Goal: Task Accomplishment & Management: Use online tool/utility

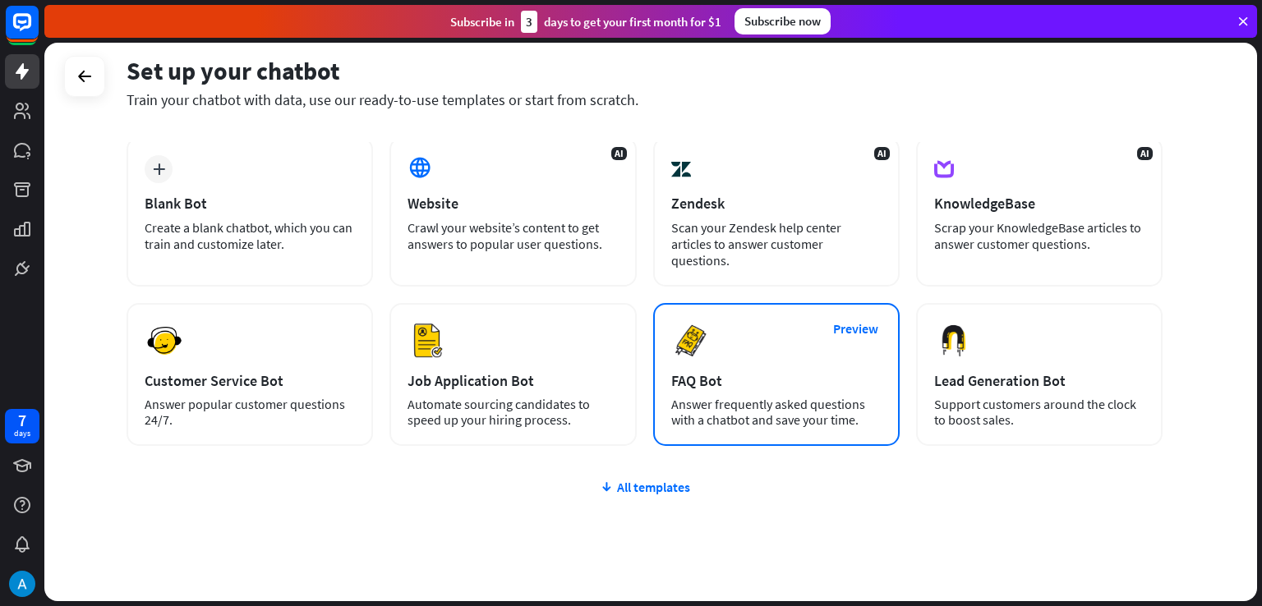
scroll to position [81, 0]
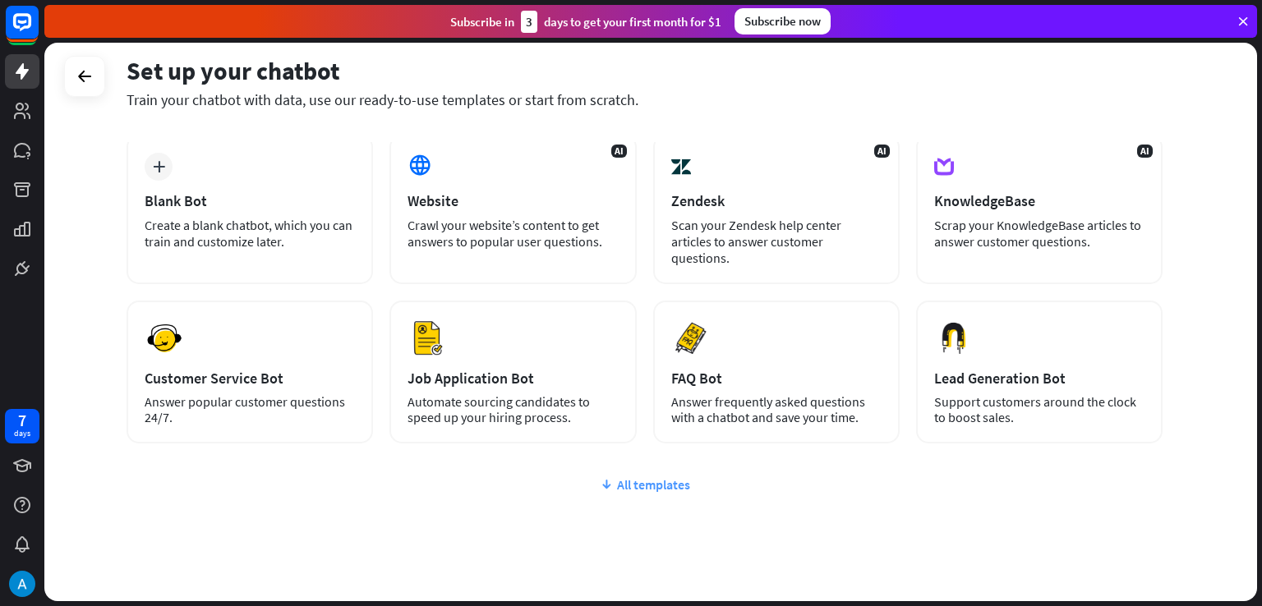
click at [634, 477] on div "All templates" at bounding box center [645, 485] width 1036 height 16
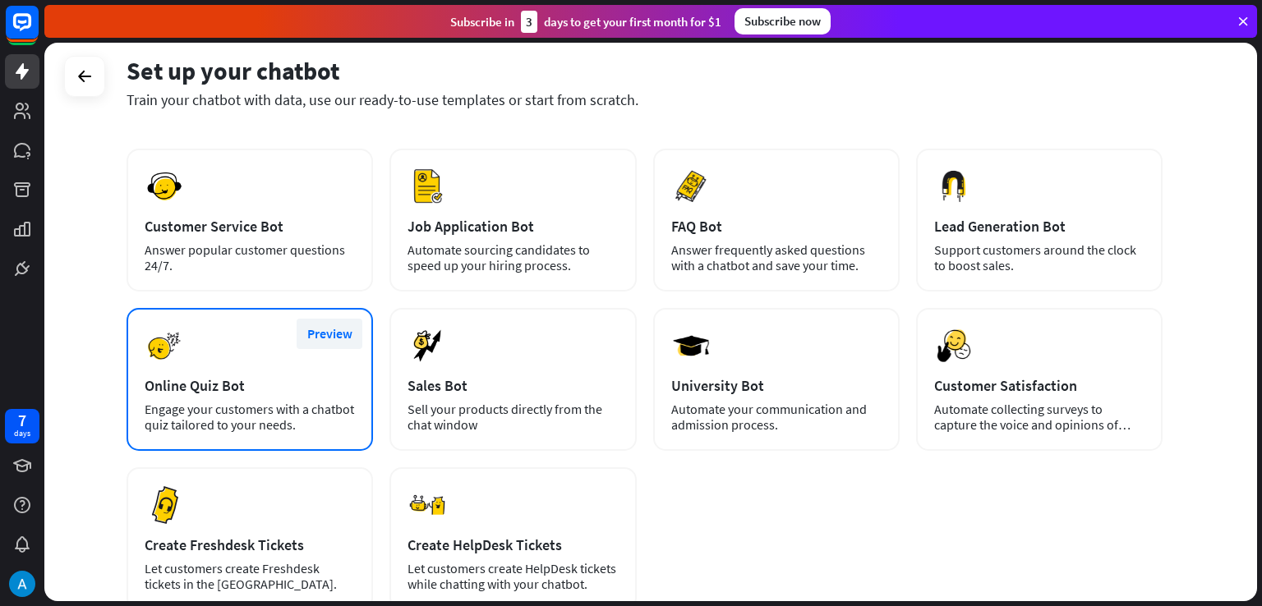
scroll to position [247, 0]
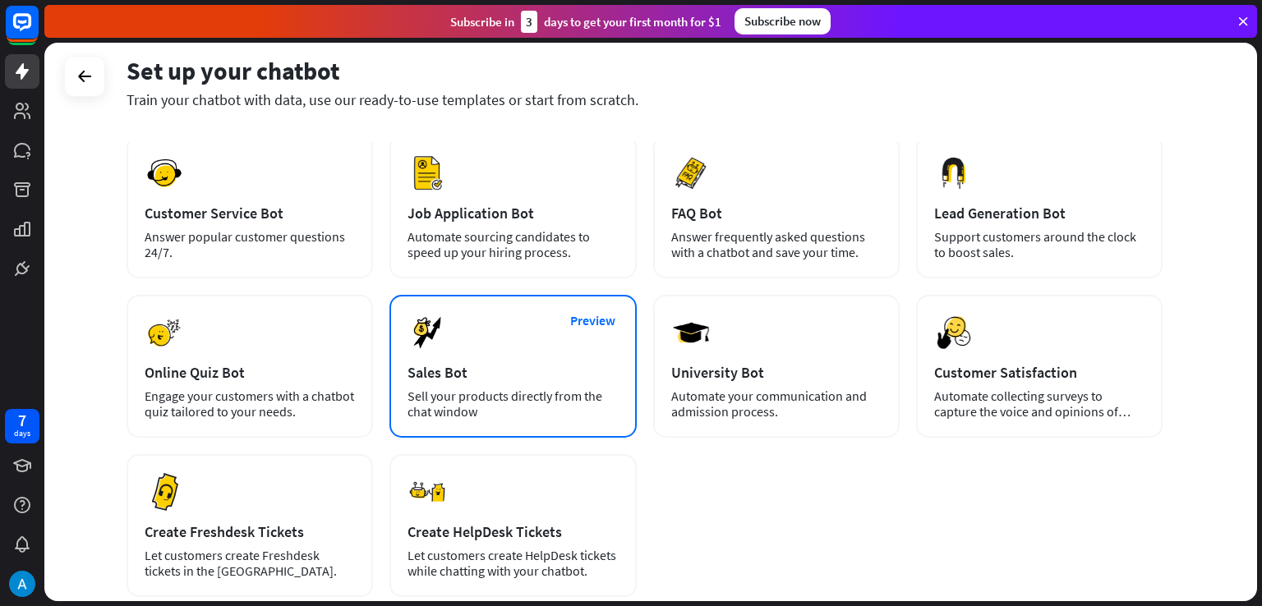
click at [413, 363] on div "Sales Bot" at bounding box center [513, 372] width 210 height 19
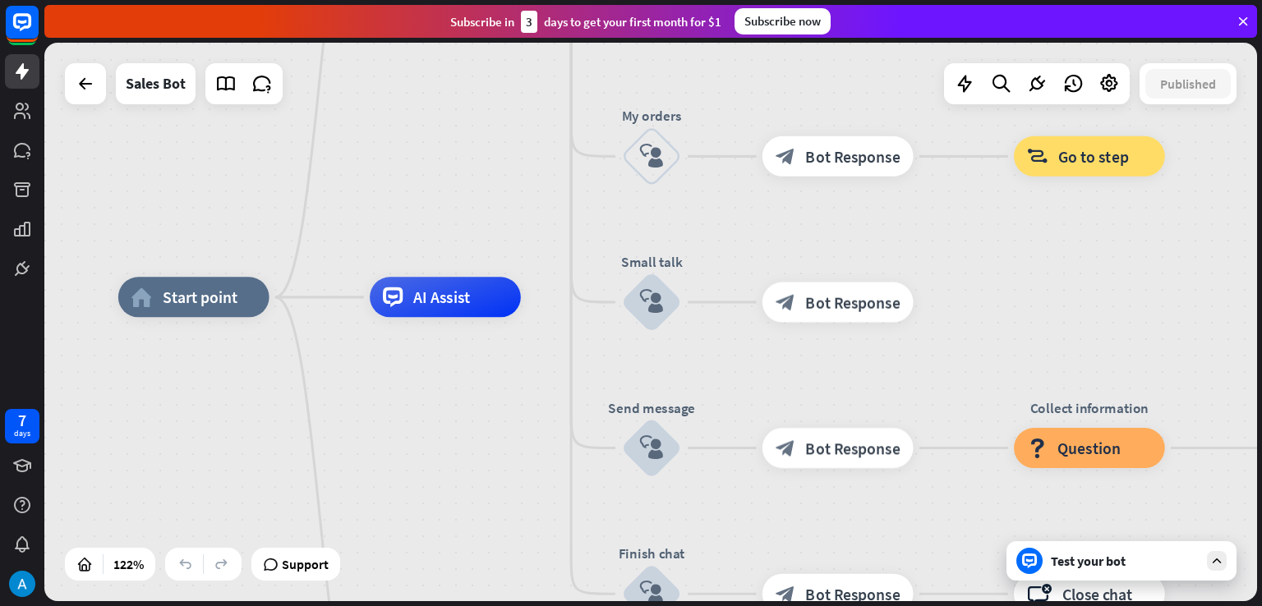
drag, startPoint x: 812, startPoint y: 390, endPoint x: 772, endPoint y: 220, distance: 174.6
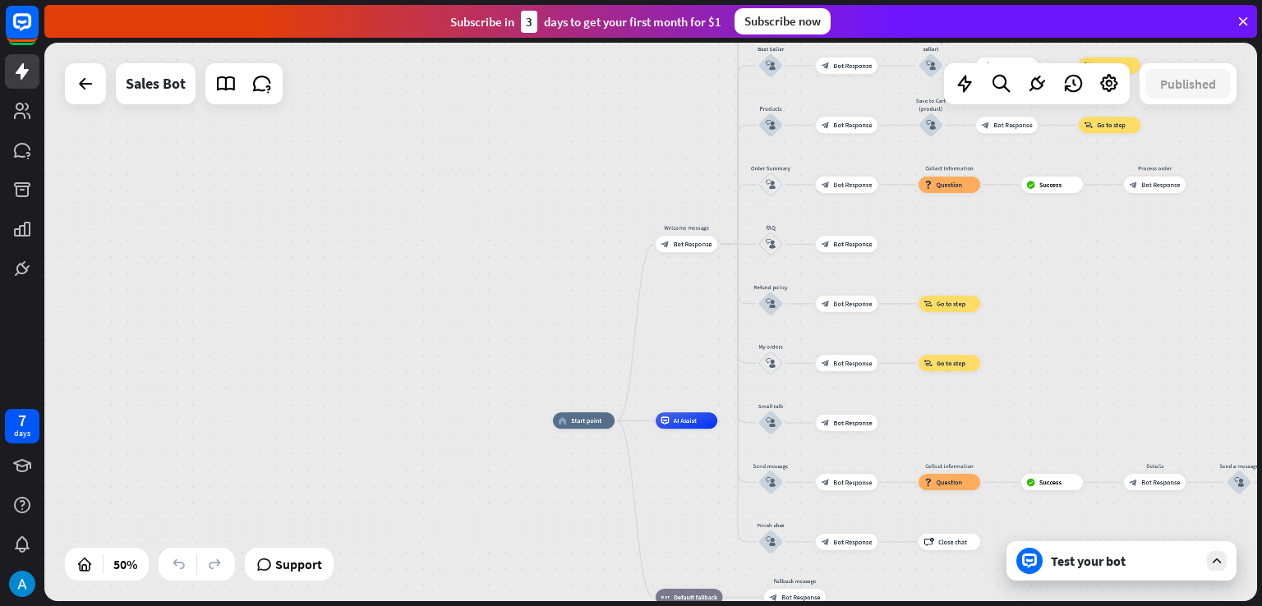
drag, startPoint x: 993, startPoint y: 188, endPoint x: 1046, endPoint y: 483, distance: 299.8
click at [1046, 483] on div "home_2 Start point Welcome message block_bot_response Bot Response Main menu bl…" at bounding box center [650, 322] width 1213 height 559
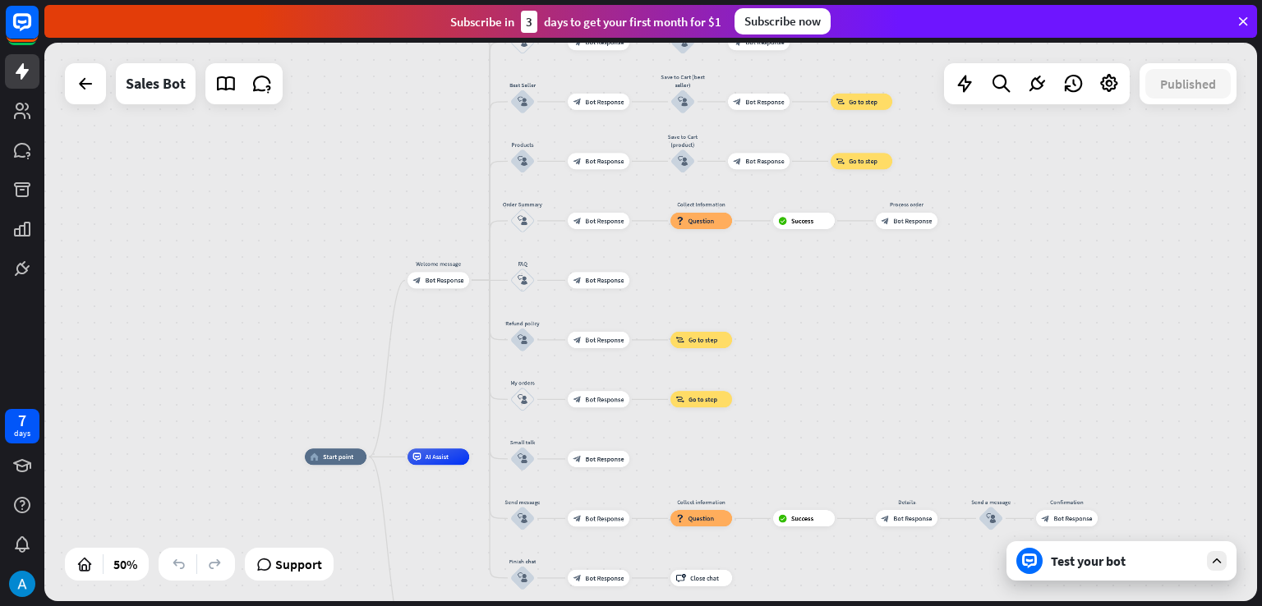
drag, startPoint x: 1046, startPoint y: 483, endPoint x: 792, endPoint y: 394, distance: 269.3
click at [792, 394] on div "home_2 Start point Welcome message block_bot_response Bot Response Main menu bl…" at bounding box center [650, 322] width 1213 height 559
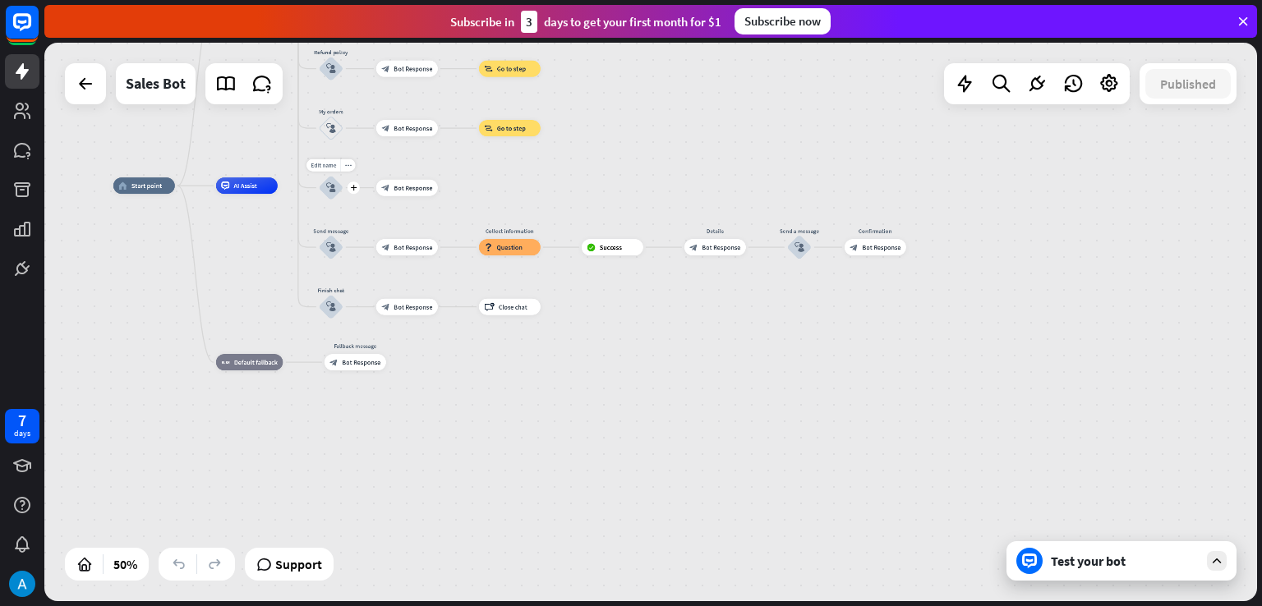
drag, startPoint x: 519, startPoint y: 459, endPoint x: 345, endPoint y: 179, distance: 329.3
click at [344, 179] on div "Edit name more_horiz plus Small talk block_user_input" at bounding box center [331, 188] width 25 height 25
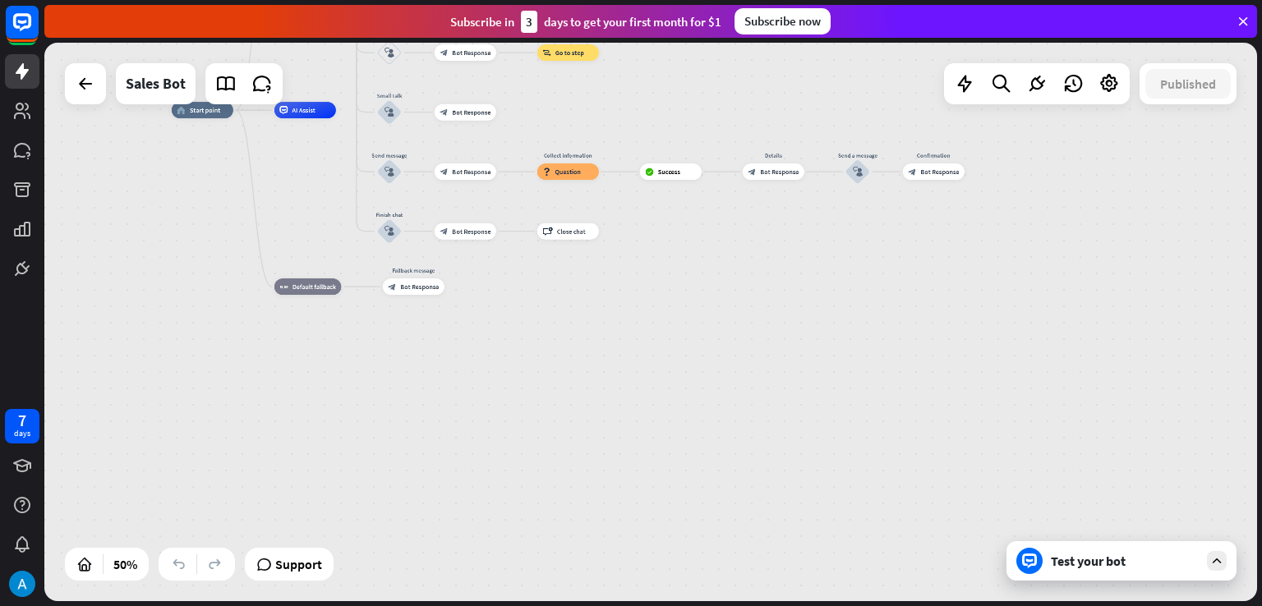
drag, startPoint x: 611, startPoint y: 290, endPoint x: 716, endPoint y: 210, distance: 132.0
click at [716, 210] on div "home_2 Start point Welcome message block_bot_response Bot Response Main menu bl…" at bounding box center [475, 249] width 606 height 279
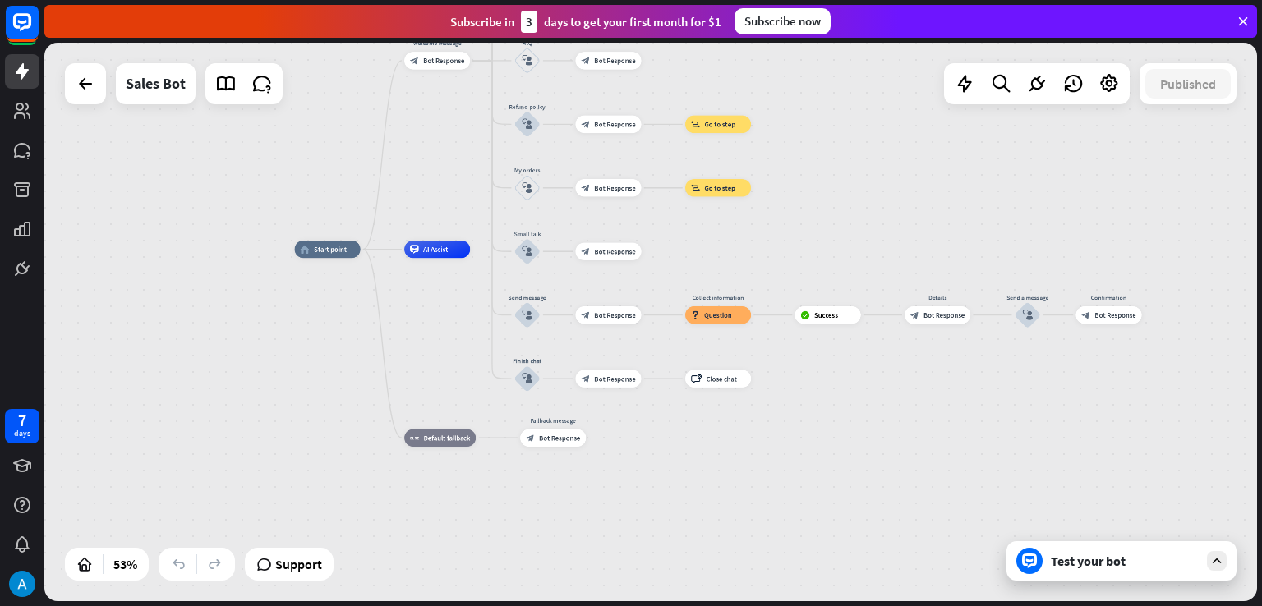
drag, startPoint x: 726, startPoint y: 221, endPoint x: 837, endPoint y: 372, distance: 188.0
click at [837, 372] on div "home_2 Start point Welcome message block_bot_response Bot Response Main menu bl…" at bounding box center [619, 399] width 648 height 298
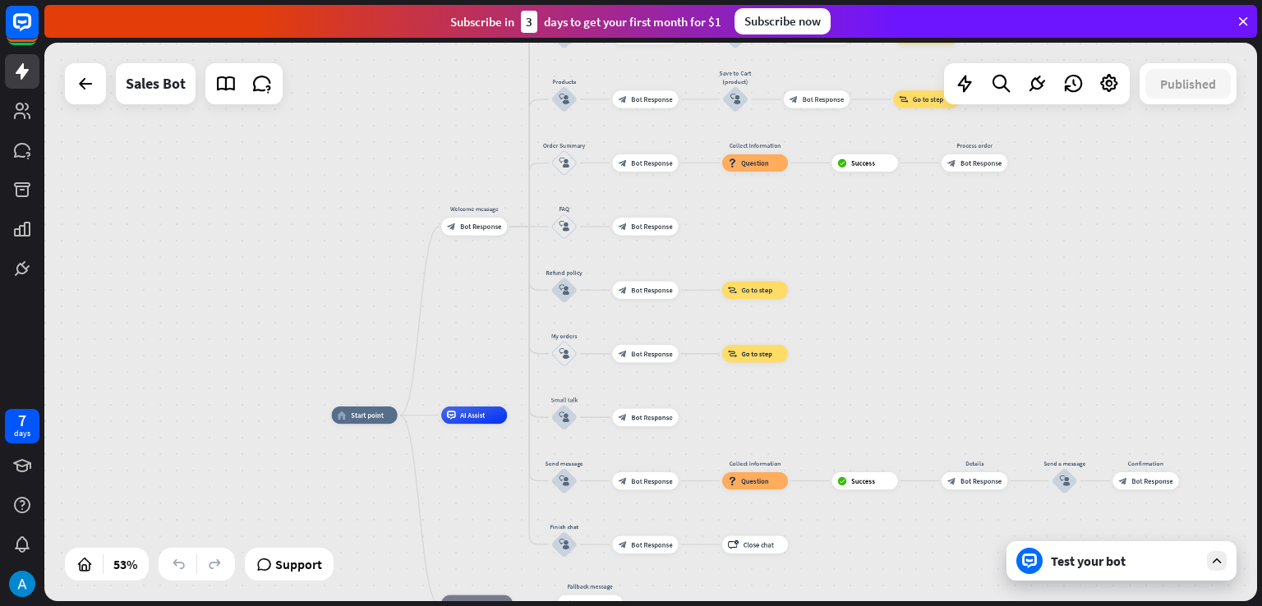
drag, startPoint x: 878, startPoint y: 234, endPoint x: 915, endPoint y: 400, distance: 170.1
click at [915, 400] on div "home_2 Start point Welcome message block_bot_response Bot Response Main menu bl…" at bounding box center [650, 322] width 1213 height 559
click at [1029, 83] on icon at bounding box center [1036, 83] width 21 height 21
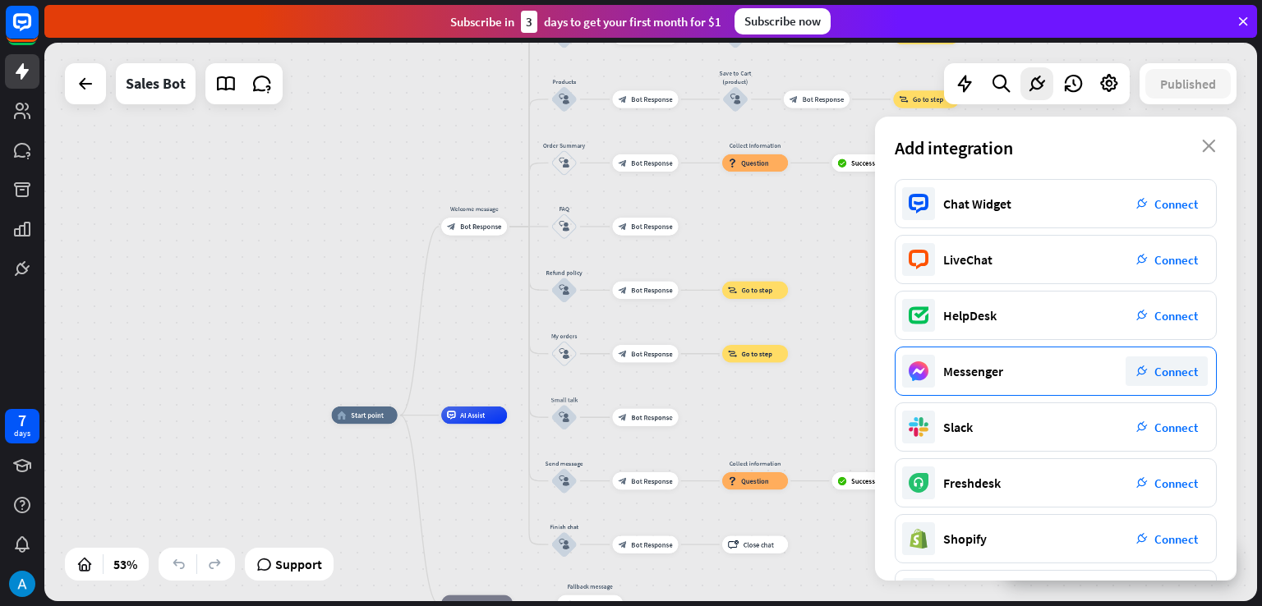
click at [1160, 368] on span "Connect" at bounding box center [1177, 372] width 44 height 16
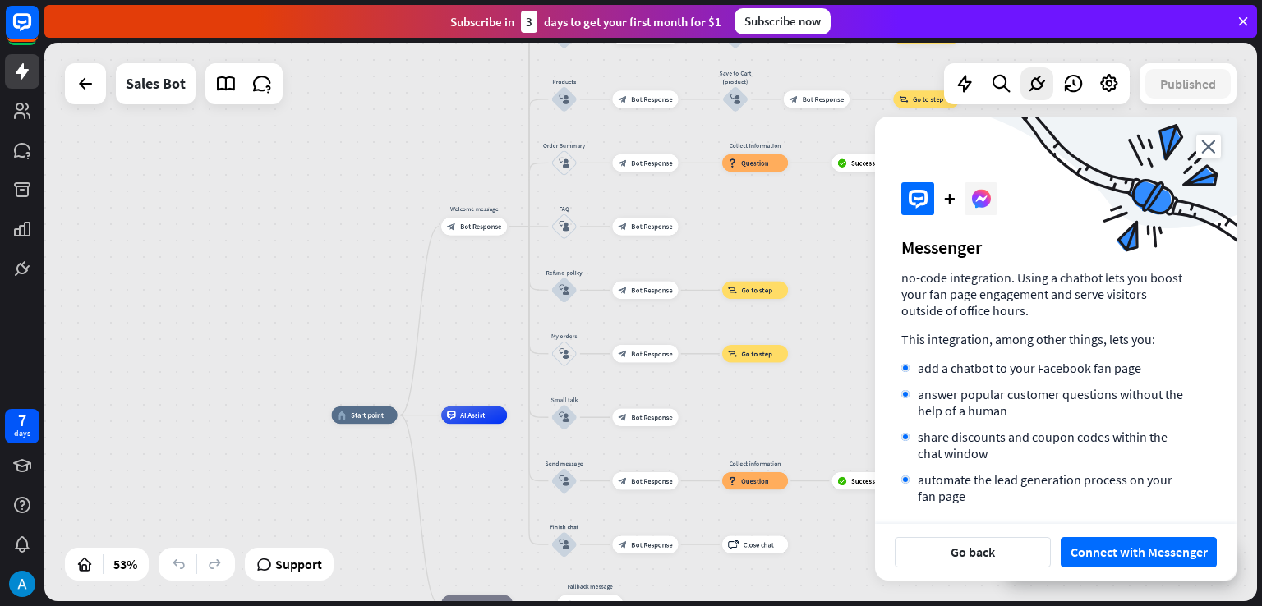
scroll to position [89, 0]
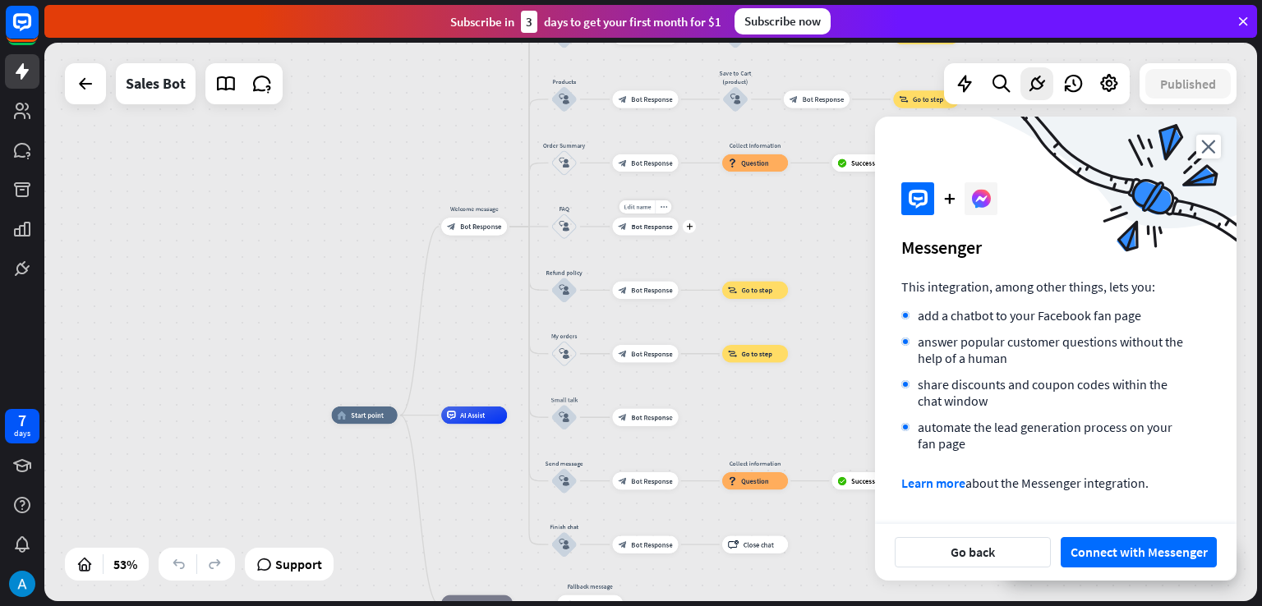
click at [625, 218] on div "Edit name more_horiz plus block_bot_response Bot Response" at bounding box center [645, 226] width 66 height 17
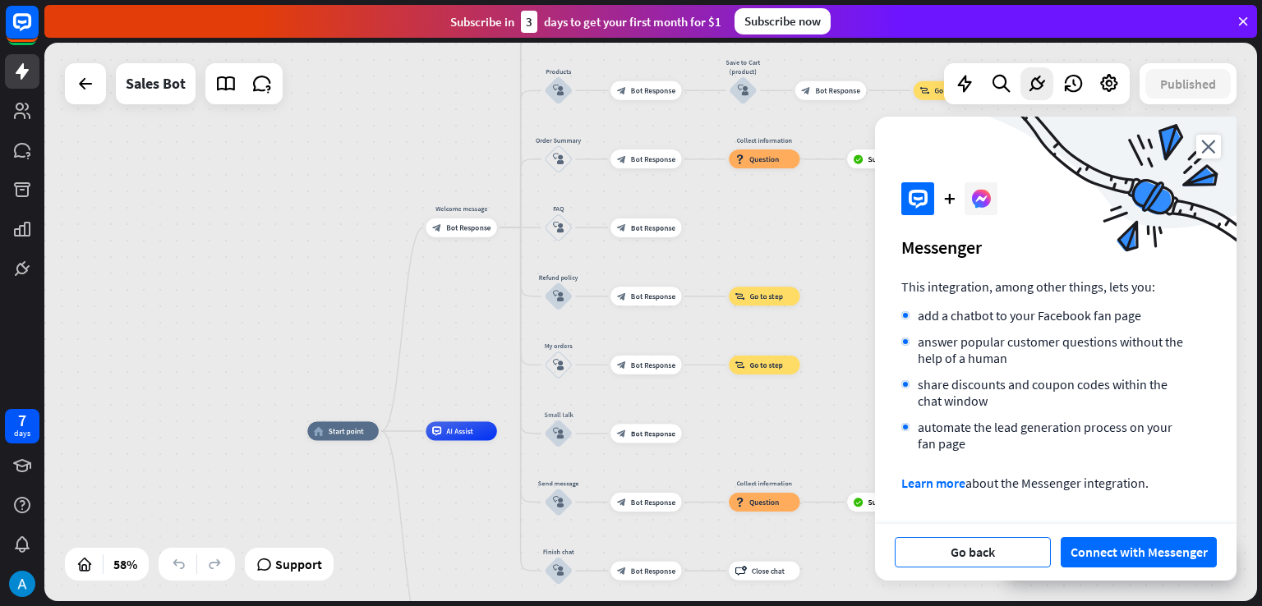
click at [946, 539] on button "Go back" at bounding box center [973, 552] width 156 height 30
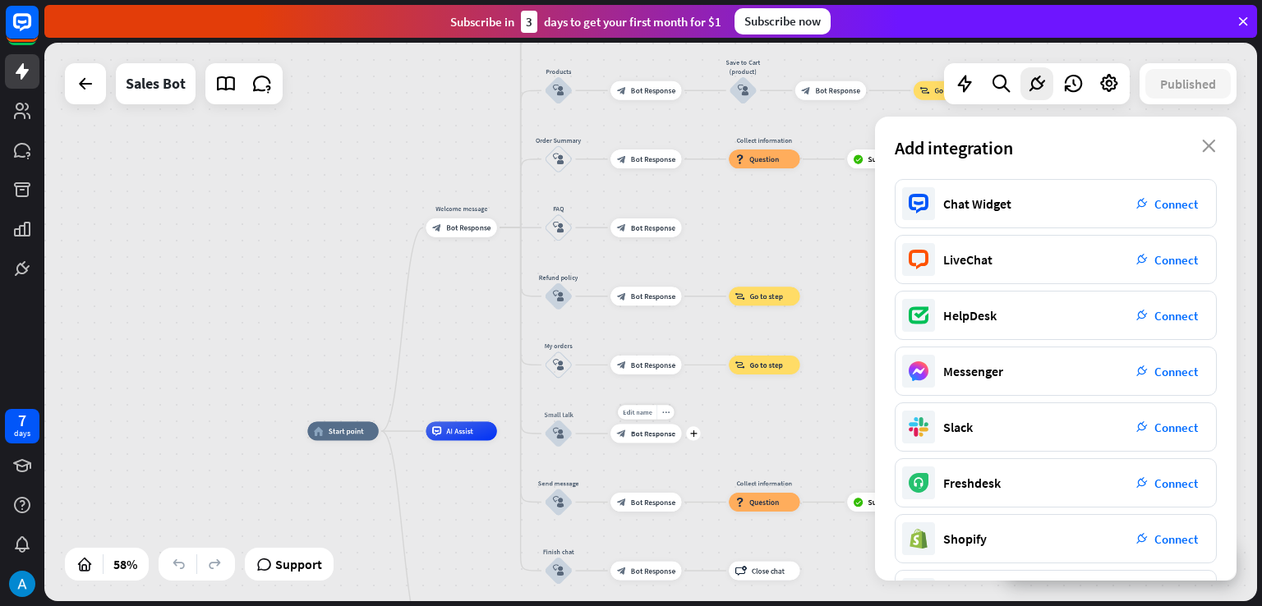
click at [636, 427] on div "block_bot_response Bot Response" at bounding box center [646, 433] width 71 height 19
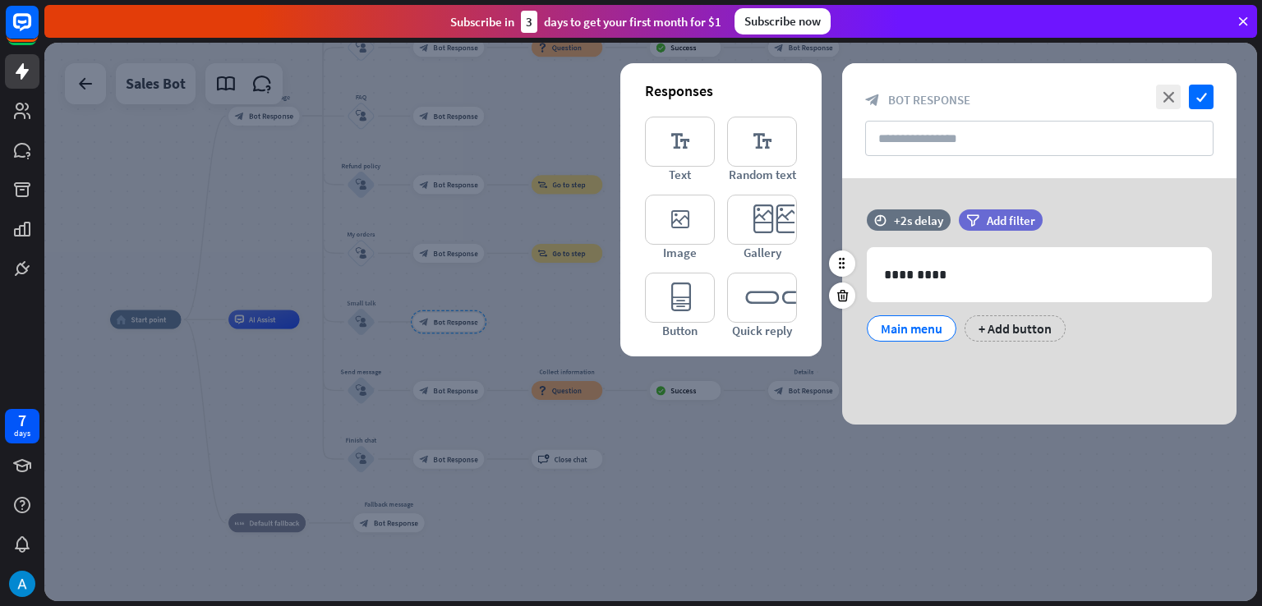
click at [952, 328] on div "Main menu" at bounding box center [912, 329] width 90 height 26
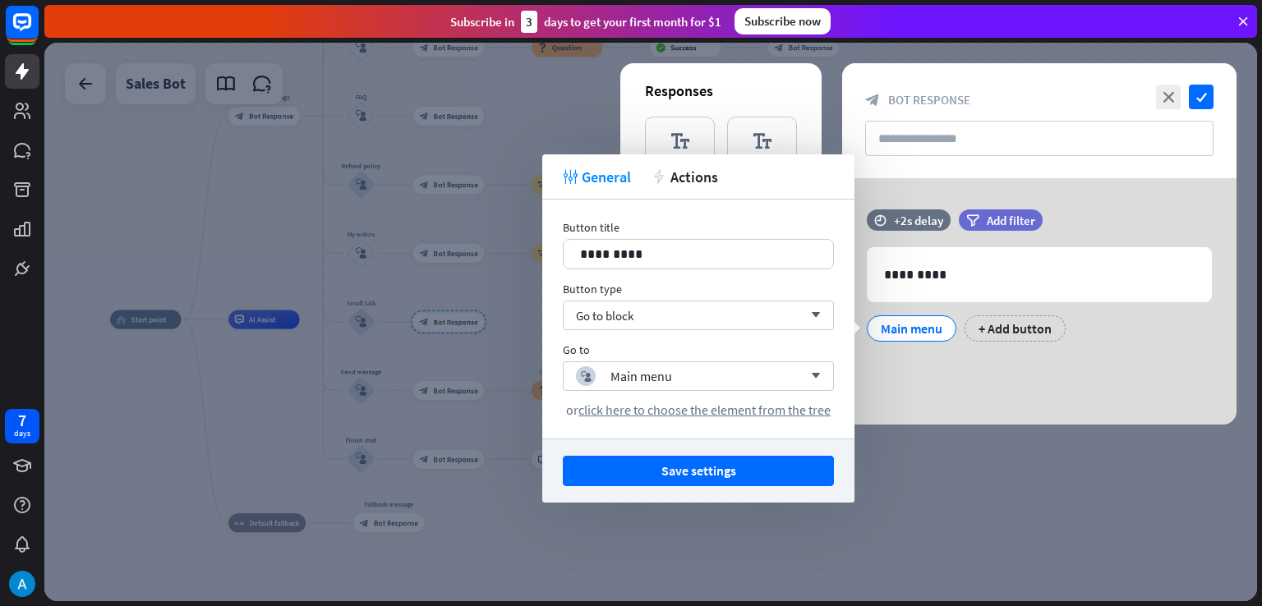
click at [366, 349] on div at bounding box center [650, 322] width 1213 height 559
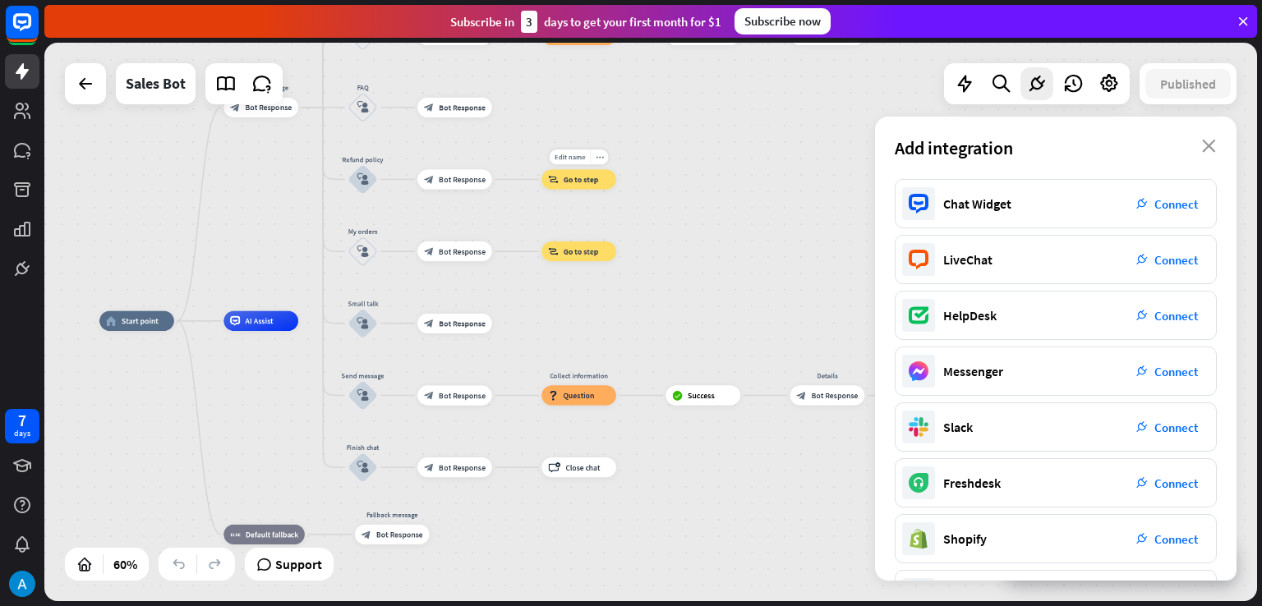
click at [574, 189] on div "Edit name more_horiz block_goto Go to step" at bounding box center [579, 179] width 75 height 20
click at [574, 188] on div "block_goto Go to step" at bounding box center [579, 179] width 75 height 20
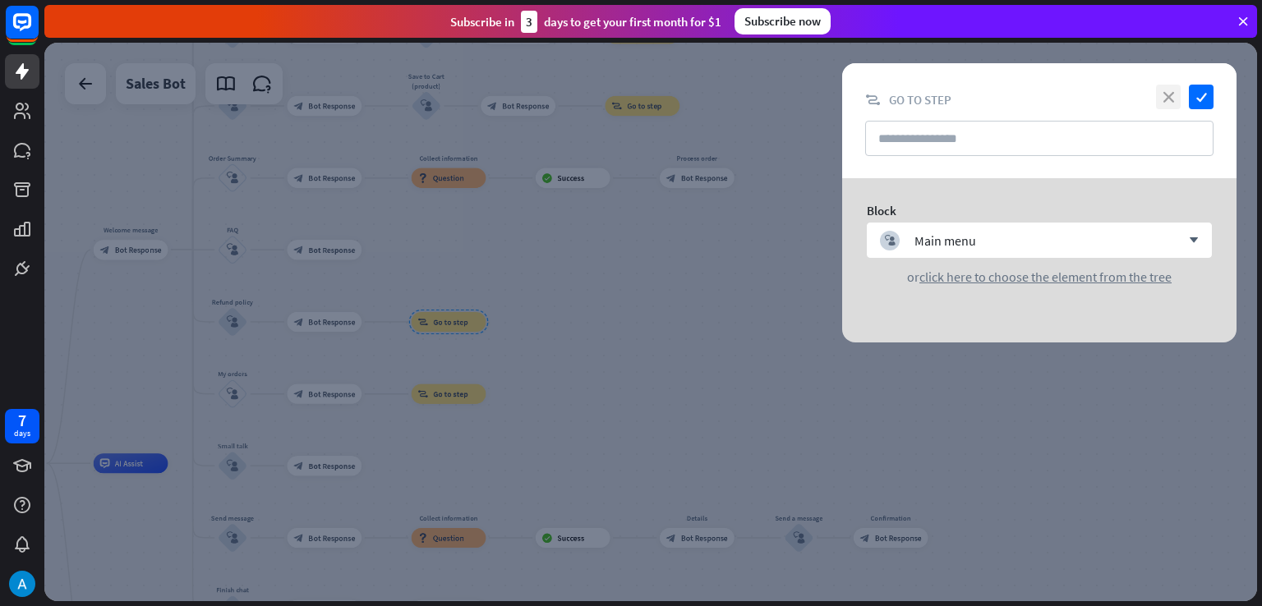
click at [1167, 98] on icon "close" at bounding box center [1168, 97] width 25 height 25
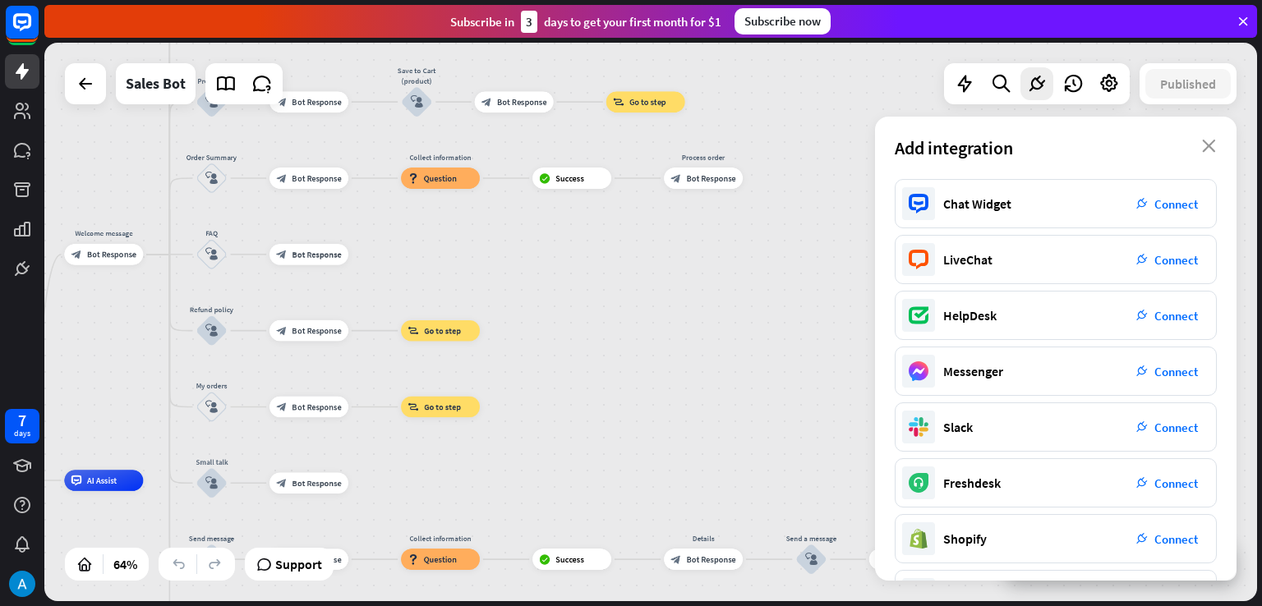
click at [1091, 97] on div at bounding box center [1037, 83] width 186 height 41
click at [1108, 93] on icon at bounding box center [1109, 83] width 21 height 21
